Goal: Find specific page/section: Find specific page/section

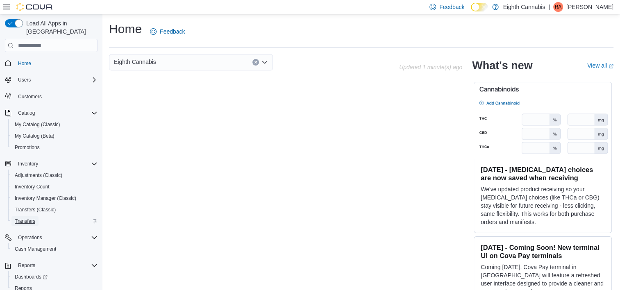
click at [33, 218] on span "Transfers" at bounding box center [25, 221] width 20 height 7
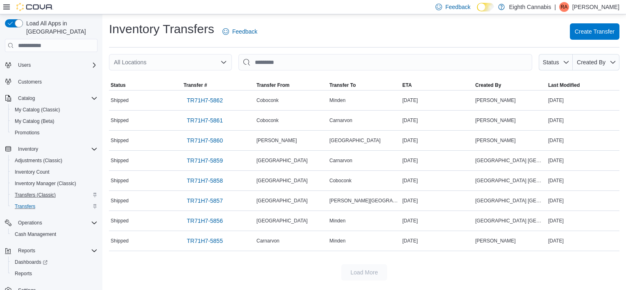
scroll to position [20, 0]
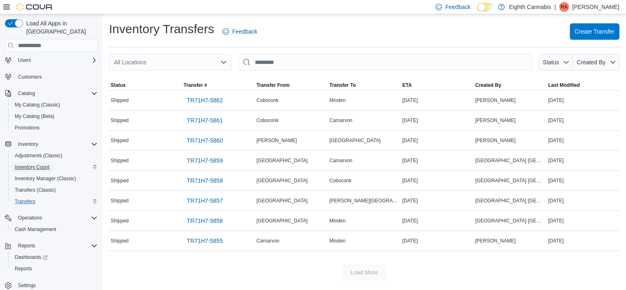
click at [33, 164] on span "Inventory Count" at bounding box center [32, 167] width 35 height 7
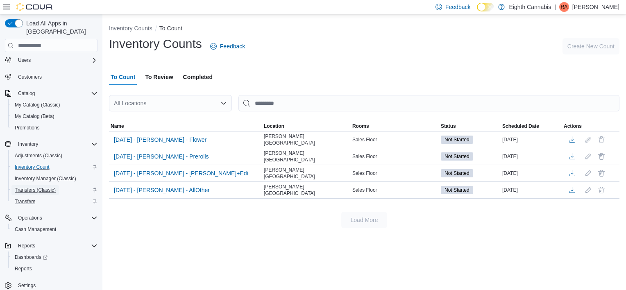
click at [37, 187] on span "Transfers (Classic)" at bounding box center [35, 190] width 41 height 7
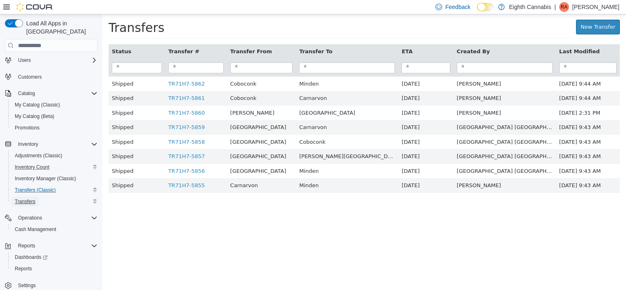
click at [26, 198] on span "Transfers" at bounding box center [25, 201] width 20 height 7
